Goal: Task Accomplishment & Management: Use online tool/utility

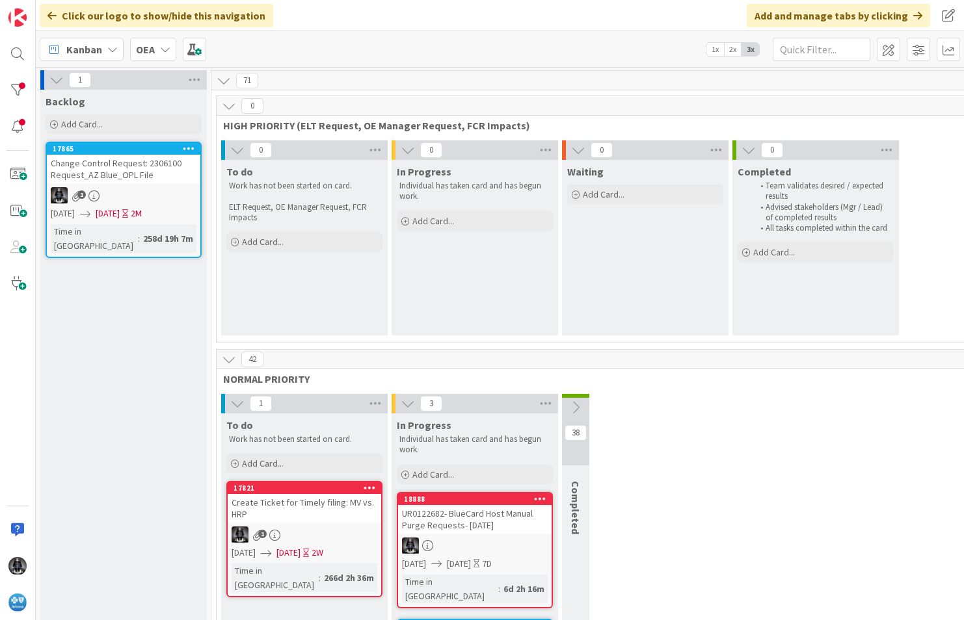
click at [113, 51] on icon at bounding box center [112, 49] width 10 height 10
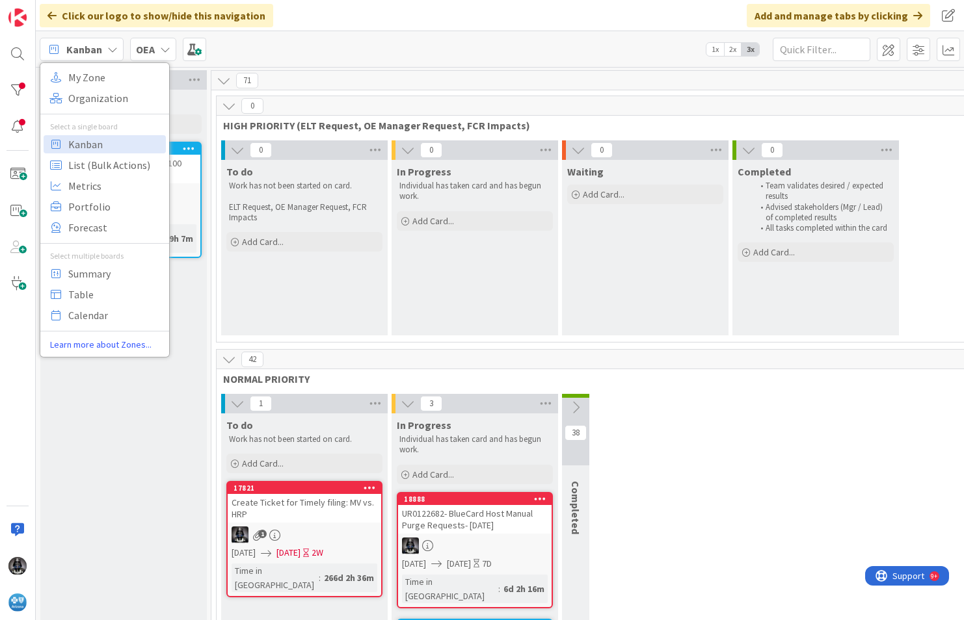
drag, startPoint x: 128, startPoint y: 438, endPoint x: 135, endPoint y: 410, distance: 28.7
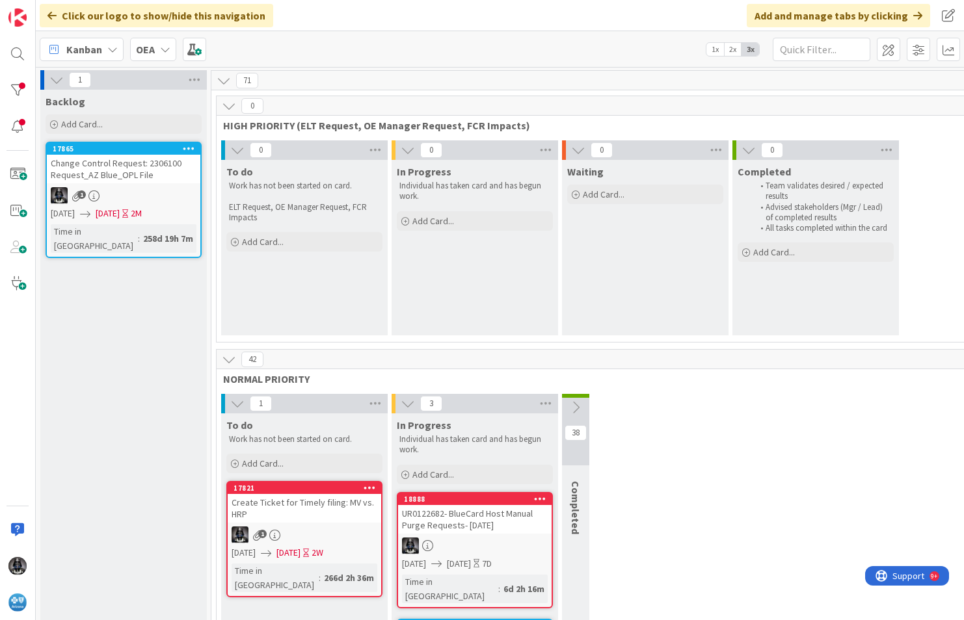
click at [113, 46] on icon at bounding box center [112, 49] width 10 height 10
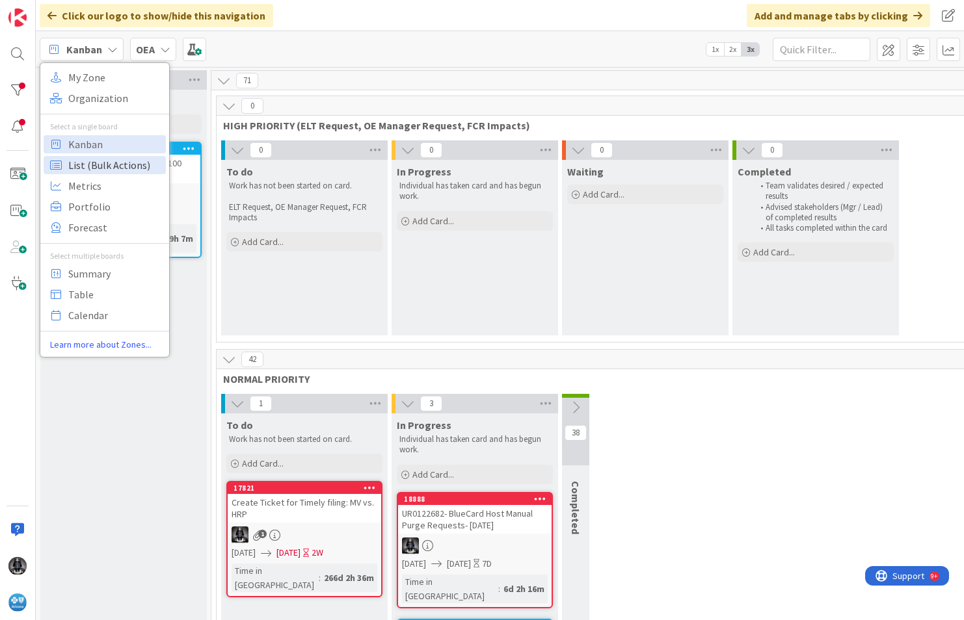
click at [86, 160] on span "List (Bulk Actions)" at bounding box center [115, 165] width 94 height 20
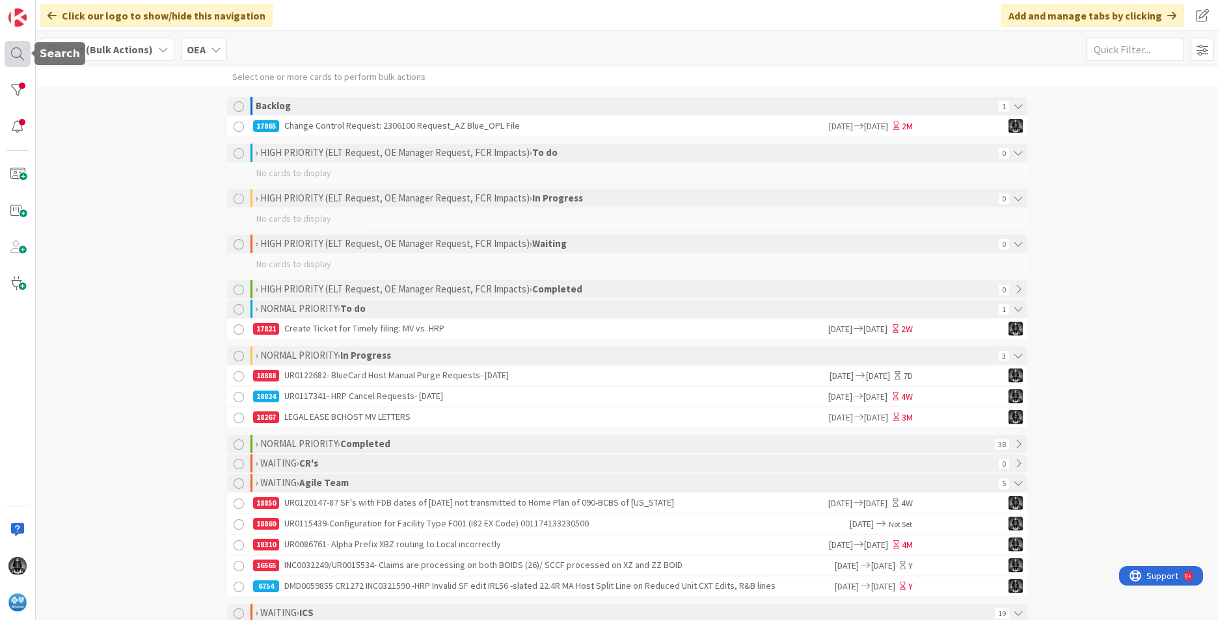
click at [18, 51] on div at bounding box center [18, 54] width 26 height 26
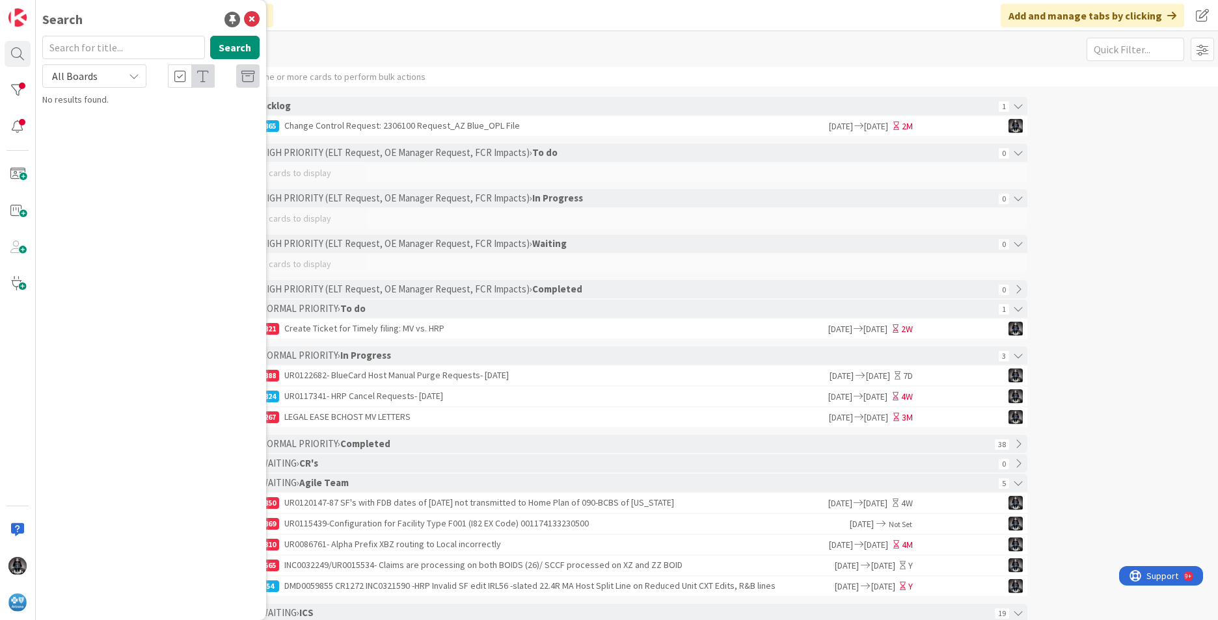
click at [88, 50] on input "text" at bounding box center [123, 47] width 163 height 23
type input "e62"
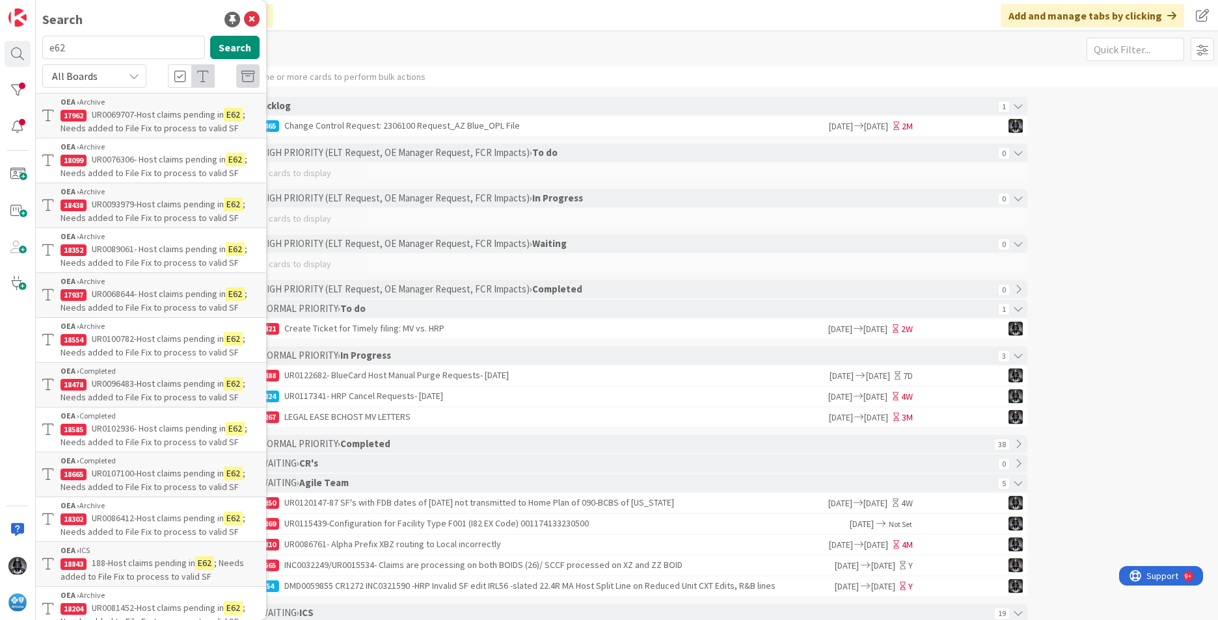
click at [156, 163] on span "UR0076306- Host claims pending in" at bounding box center [159, 159] width 134 height 12
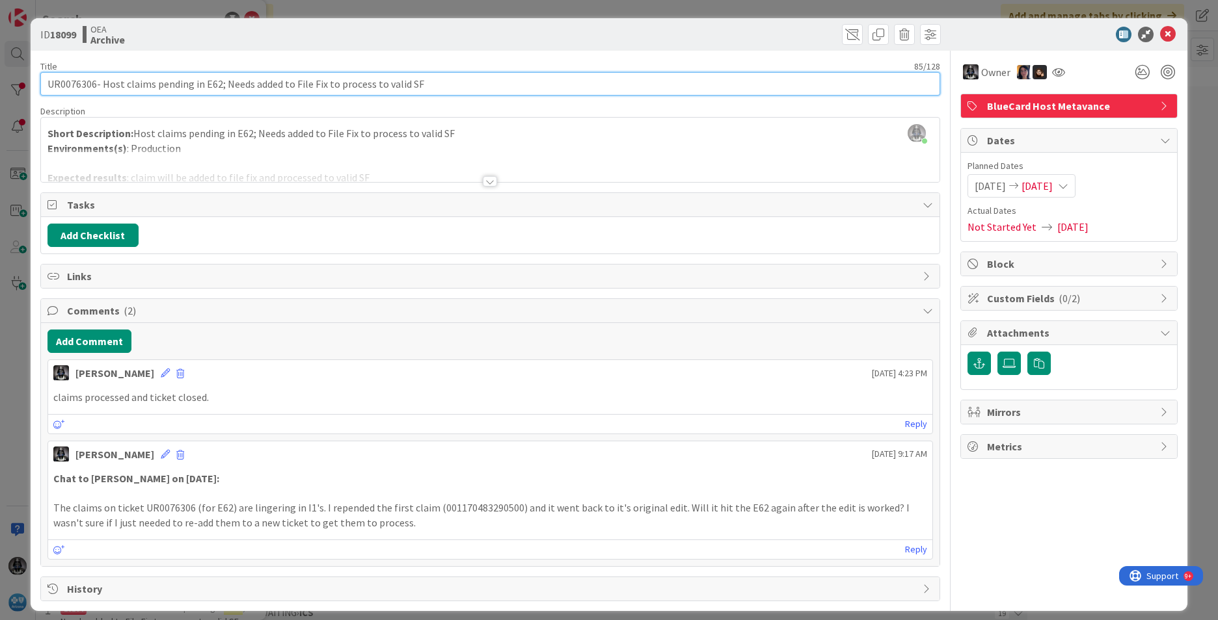
drag, startPoint x: 105, startPoint y: 82, endPoint x: 462, endPoint y: 87, distance: 357.1
click at [462, 87] on input "UR0076306- Host claims pending in E62; Needs added to File Fix to process to va…" at bounding box center [490, 83] width 900 height 23
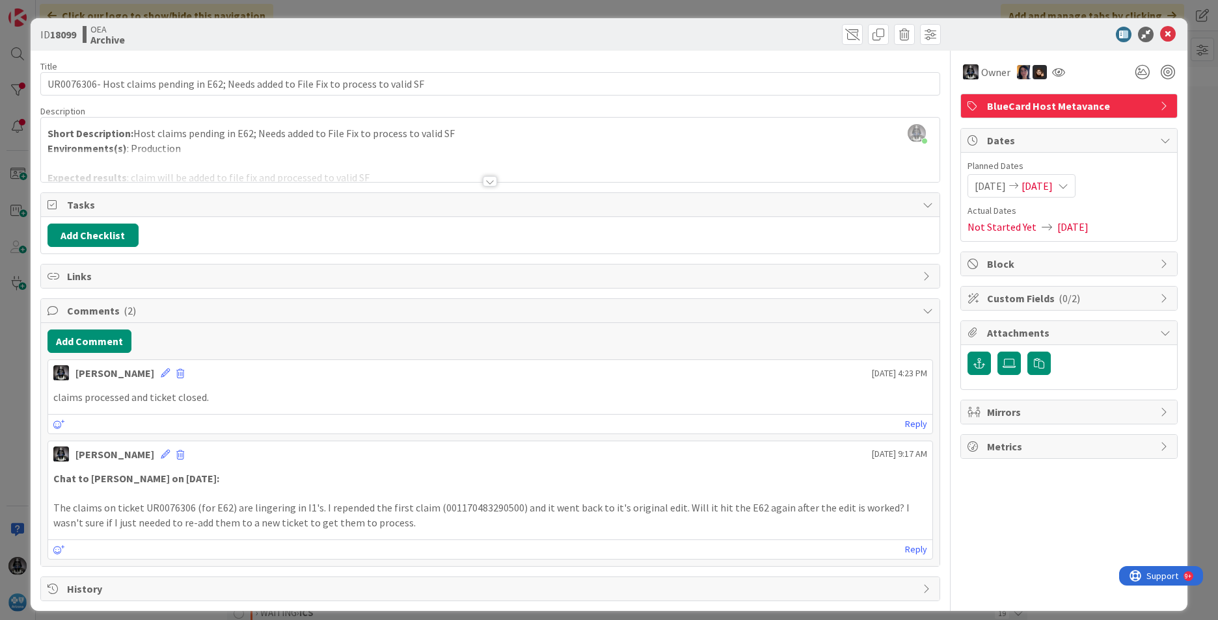
click at [488, 181] on div at bounding box center [490, 181] width 14 height 10
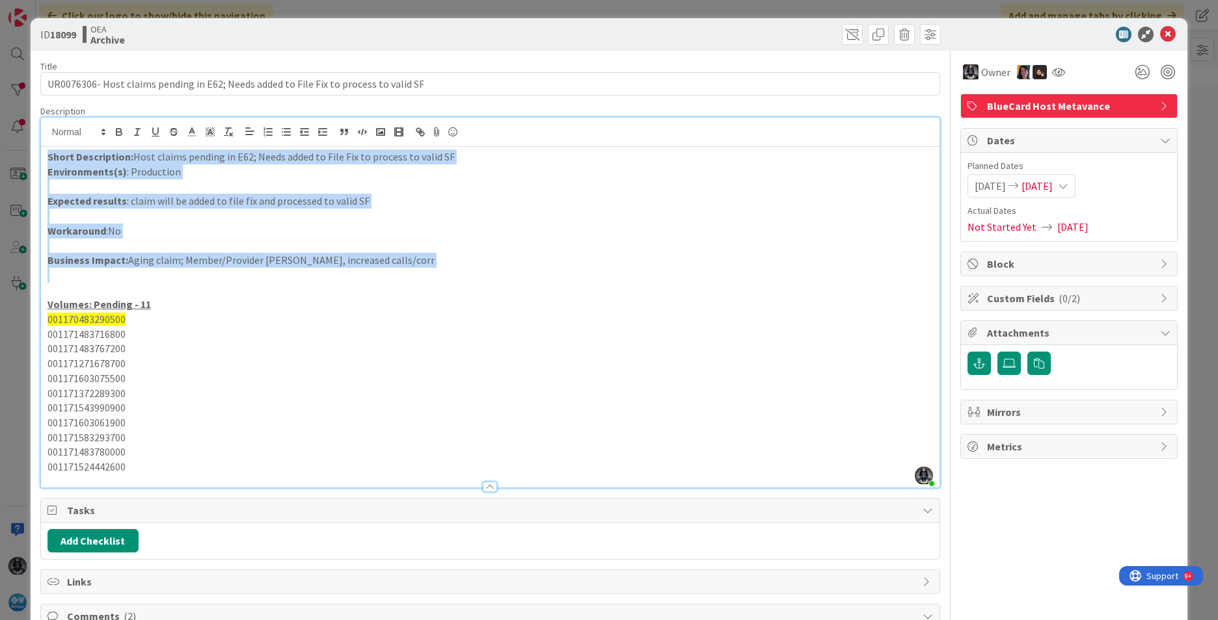
drag, startPoint x: 49, startPoint y: 153, endPoint x: 401, endPoint y: 273, distance: 371.7
click at [401, 273] on div "Short Description: Host claims pending in E62; Needs added to File Fix to proce…" at bounding box center [490, 317] width 898 height 341
copy div "Short Description: Host claims pending in E62; Needs added to File Fix to proce…"
